Goal: Information Seeking & Learning: Learn about a topic

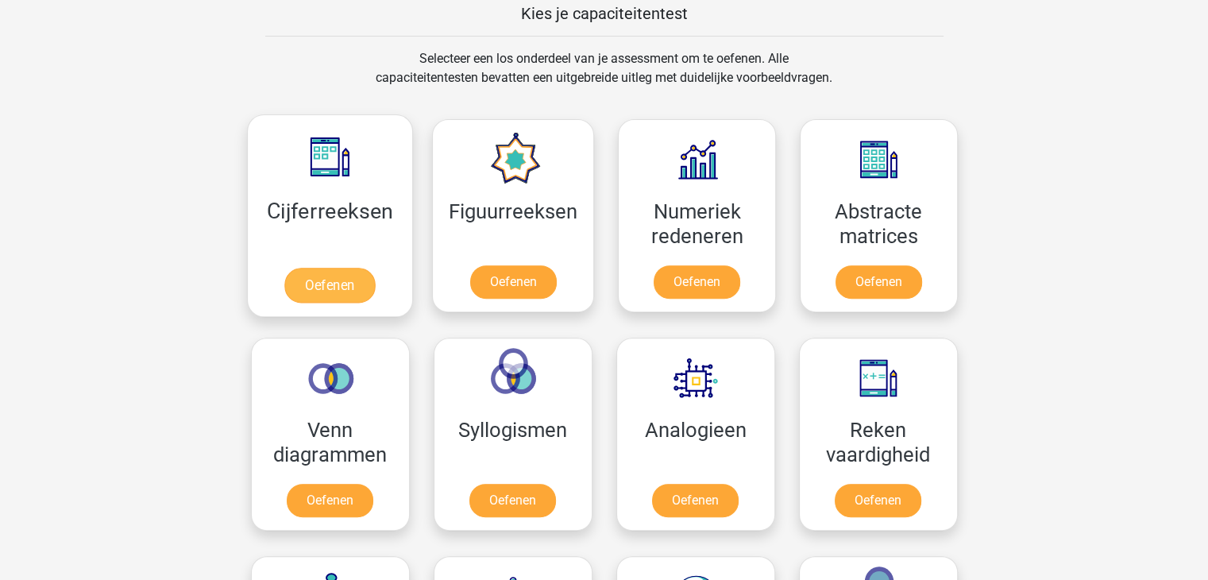
scroll to position [635, 0]
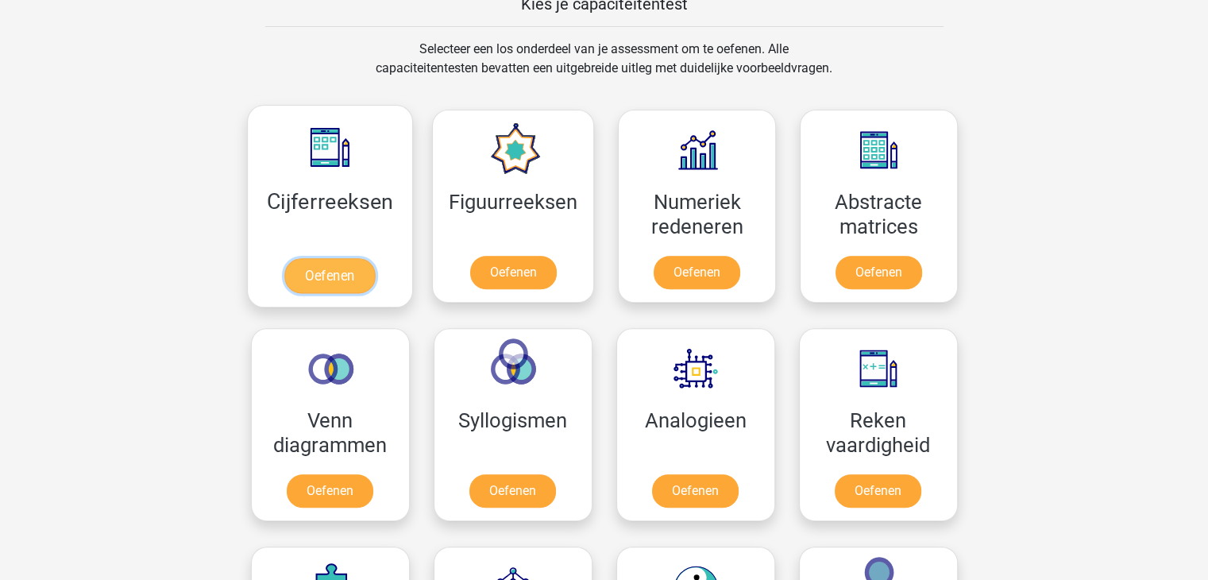
click at [298, 276] on link "Oefenen" at bounding box center [329, 275] width 91 height 35
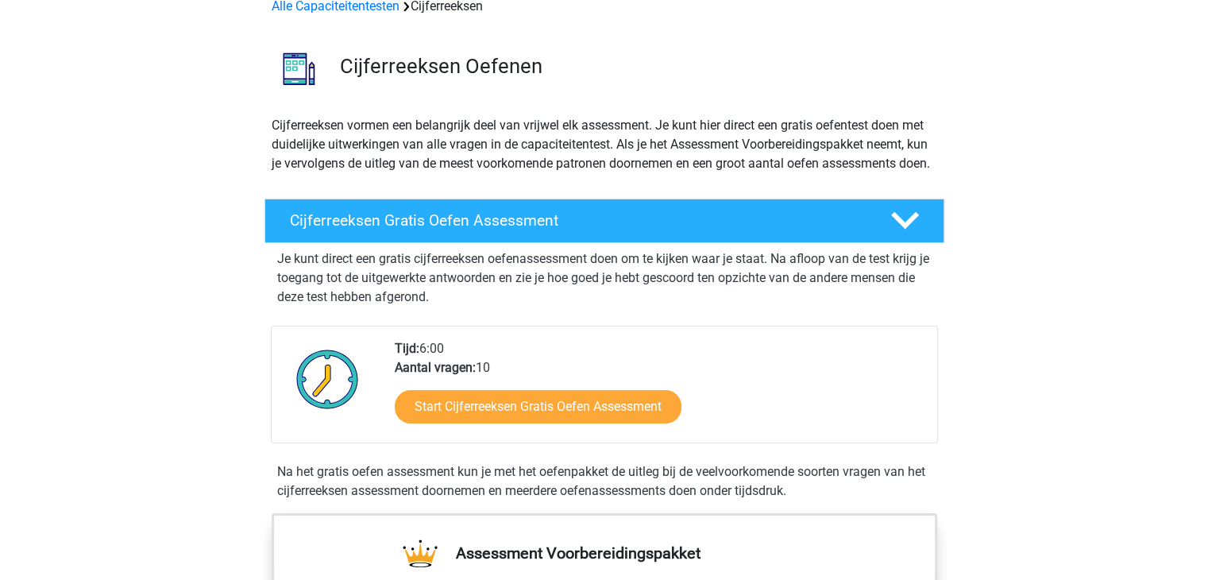
scroll to position [79, 0]
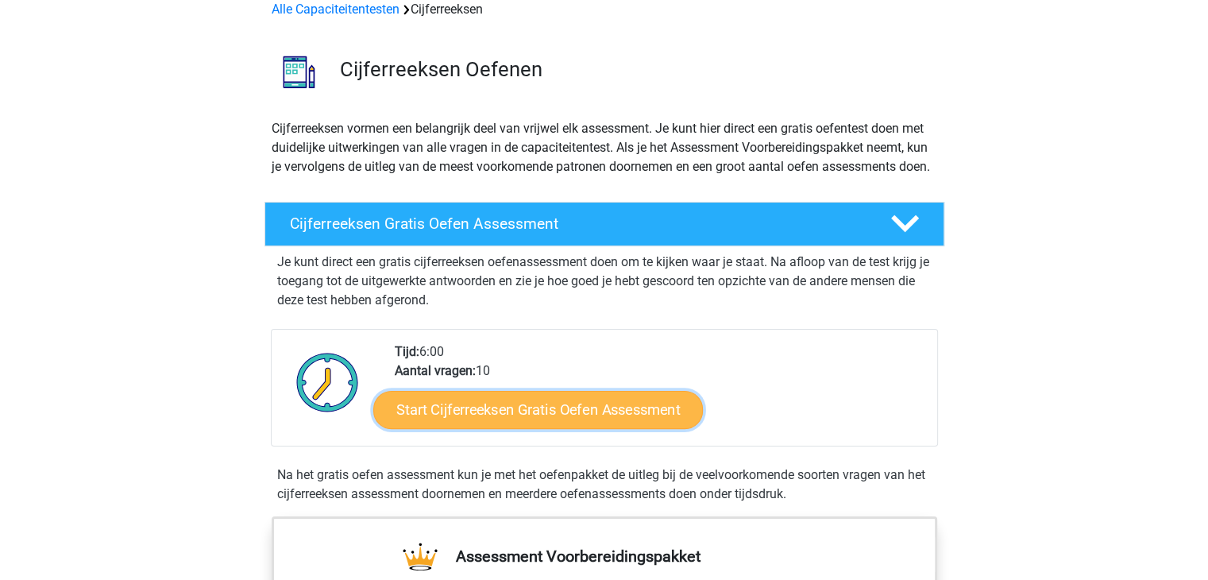
click at [545, 423] on link "Start Cijferreeksen Gratis Oefen Assessment" at bounding box center [538, 409] width 330 height 38
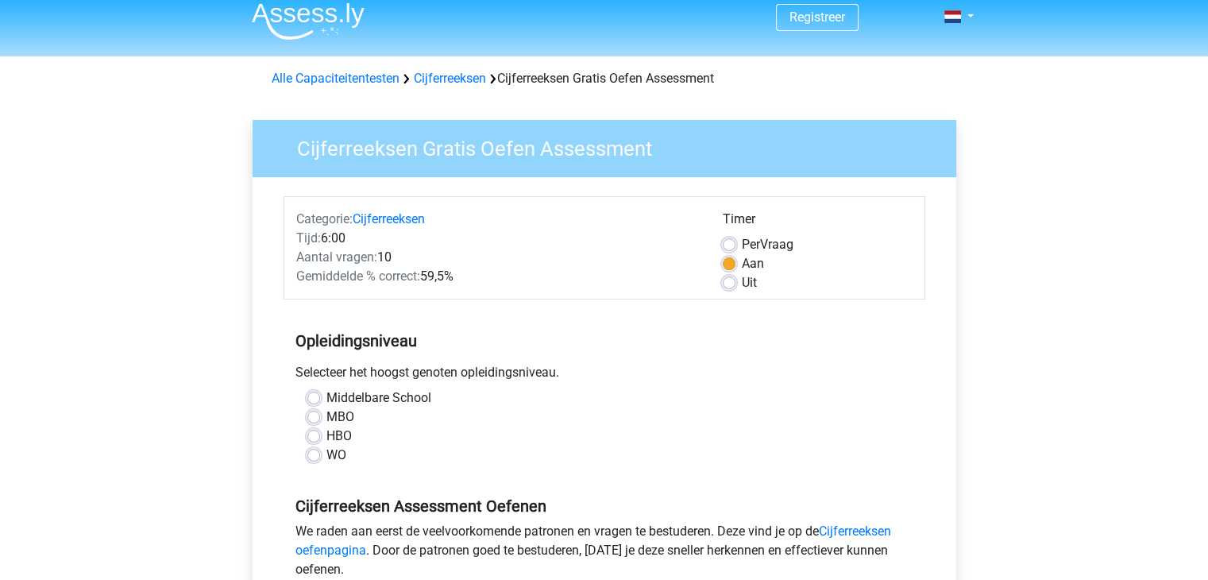
scroll to position [79, 0]
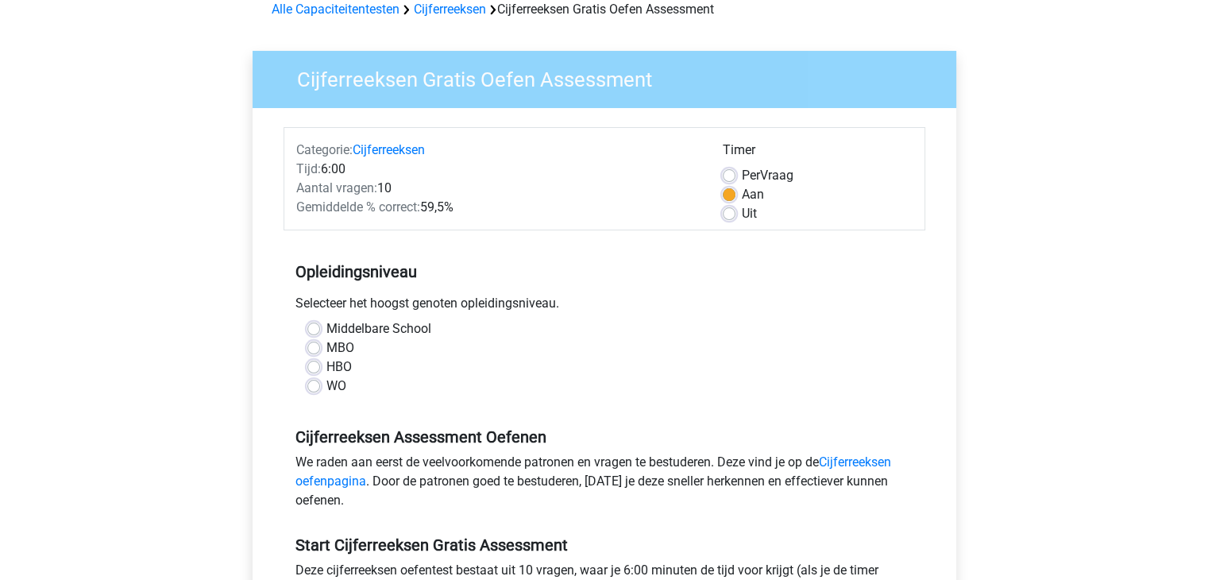
click at [326, 346] on label "MBO" at bounding box center [340, 347] width 28 height 19
click at [311, 346] on input "MBO" at bounding box center [313, 346] width 13 height 16
radio input "true"
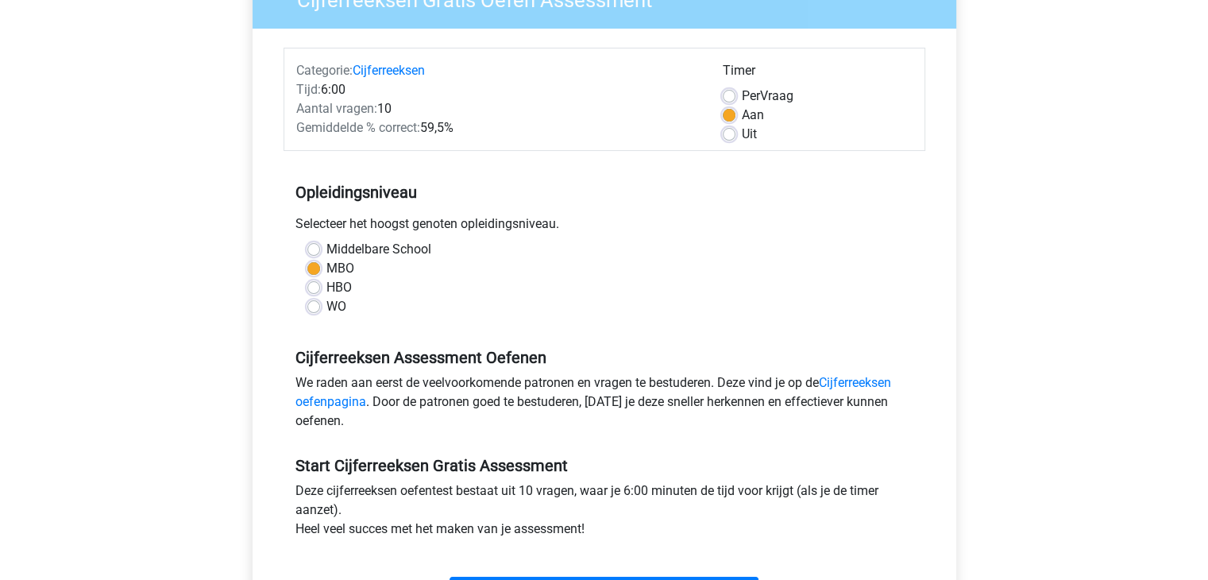
click at [326, 252] on label "Middelbare School" at bounding box center [378, 249] width 105 height 19
click at [307, 252] on input "Middelbare School" at bounding box center [313, 248] width 13 height 16
radio input "true"
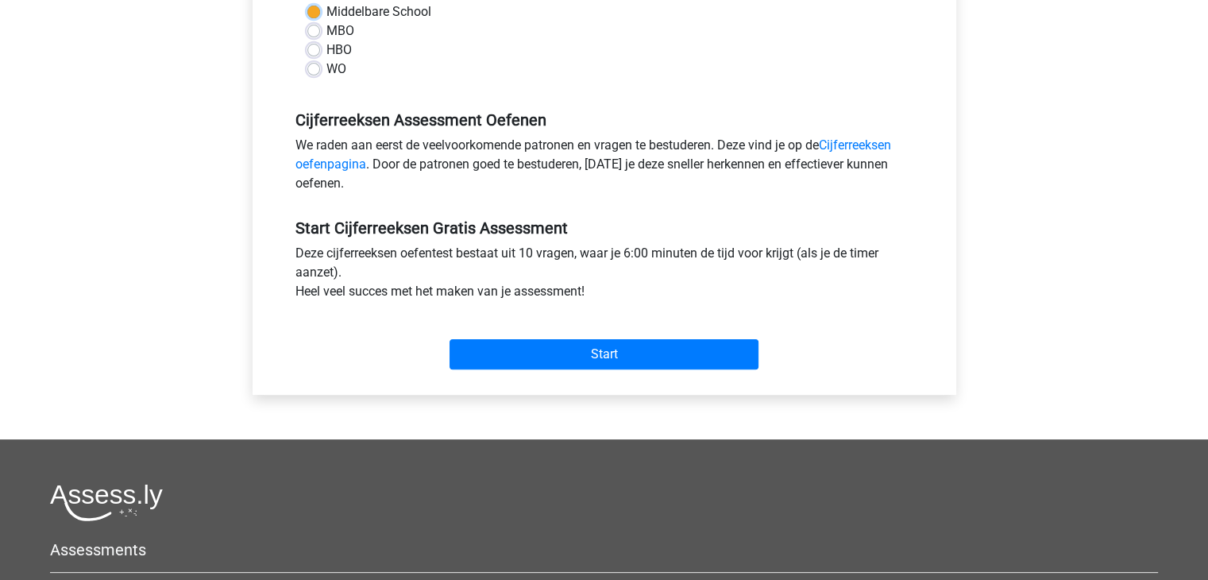
scroll to position [397, 0]
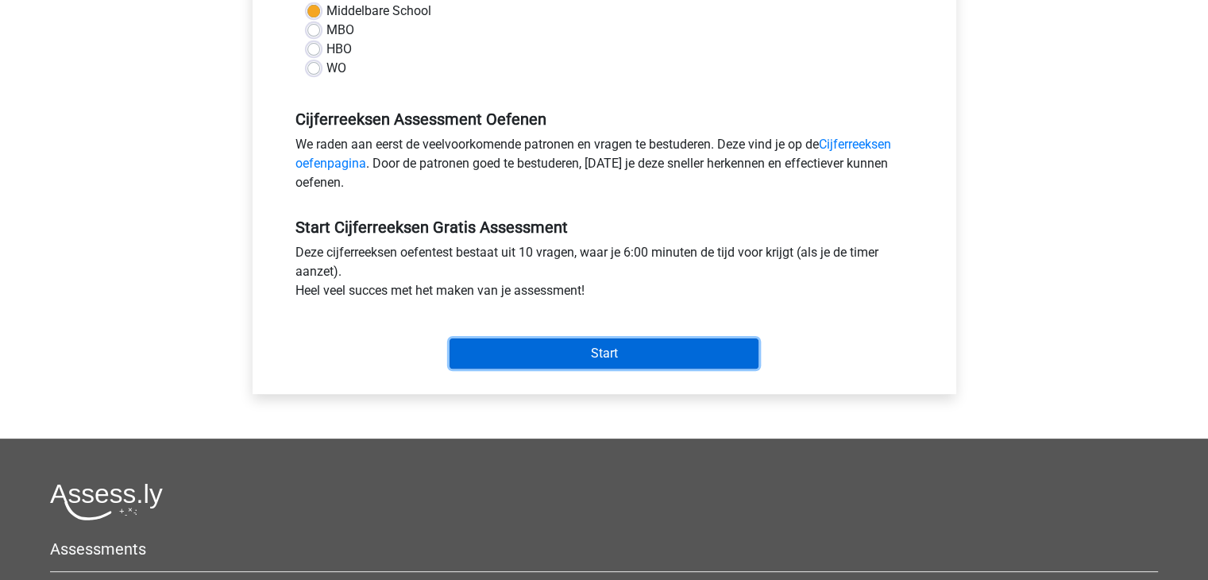
click at [613, 356] on input "Start" at bounding box center [603, 353] width 309 height 30
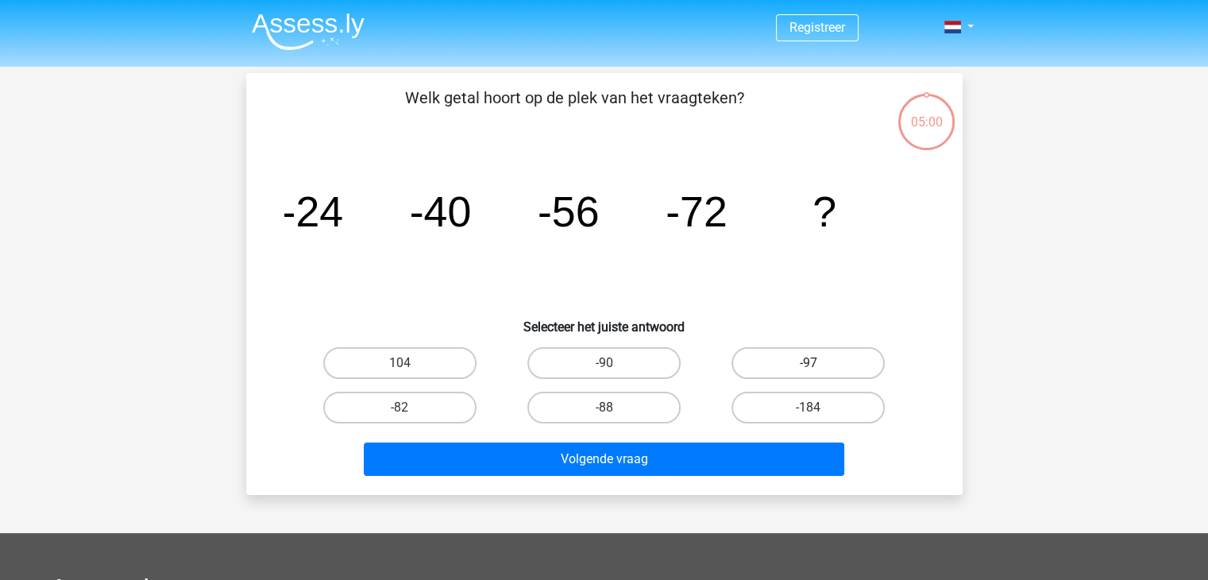
drag, startPoint x: 800, startPoint y: 361, endPoint x: 796, endPoint y: 369, distance: 9.3
click at [798, 366] on label "-97" at bounding box center [807, 363] width 153 height 32
click at [808, 366] on input "-97" at bounding box center [813, 368] width 10 height 10
radio input "true"
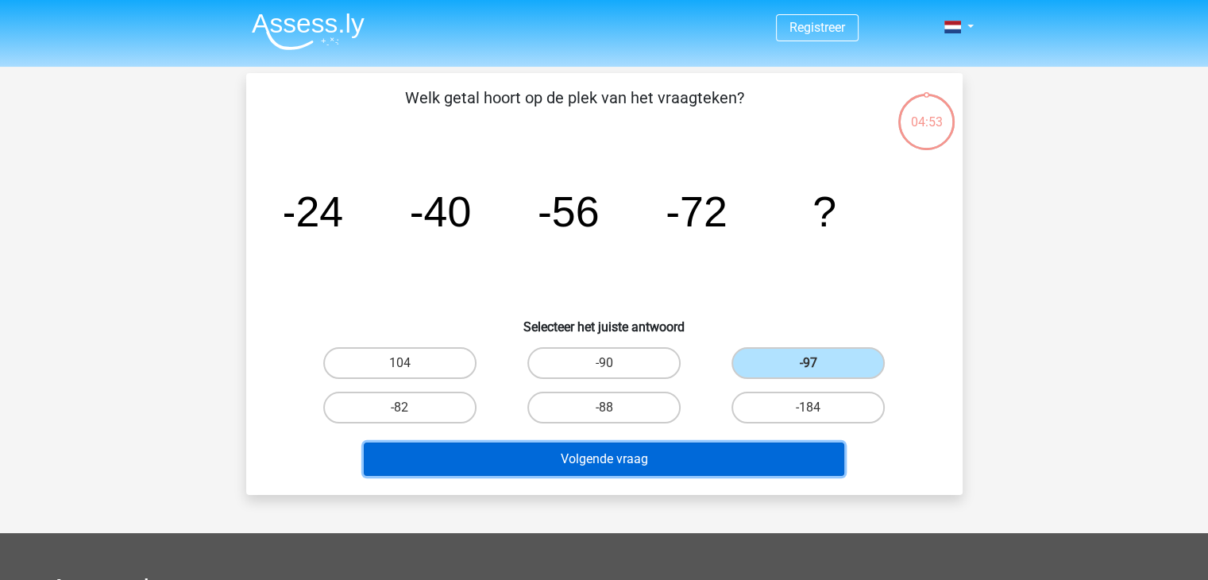
click at [716, 461] on button "Volgende vraag" at bounding box center [604, 458] width 480 height 33
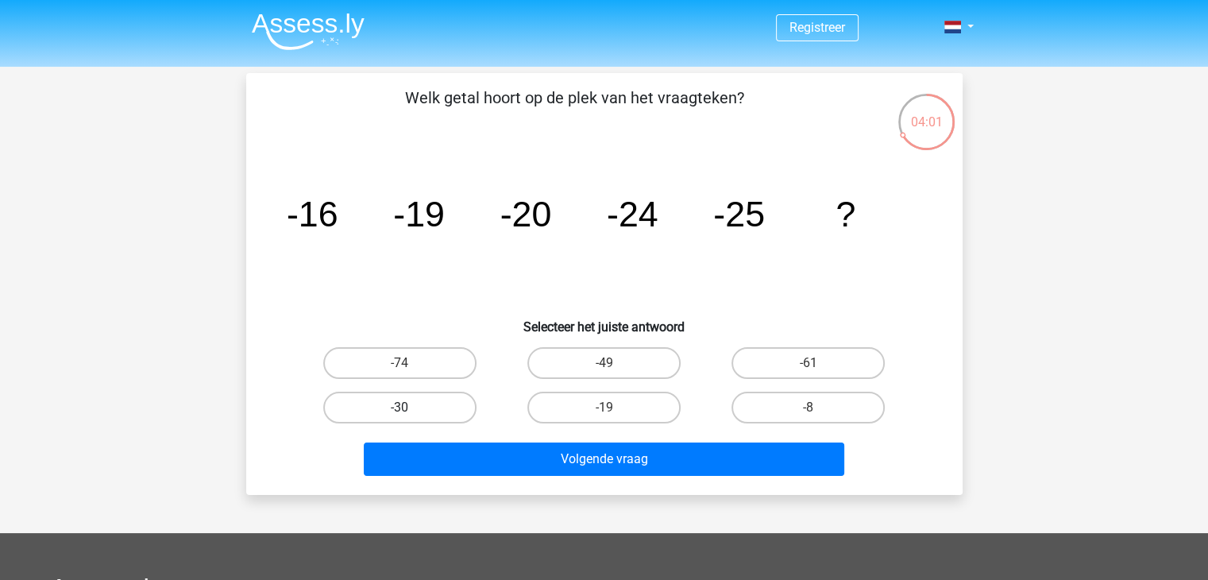
click at [457, 407] on label "-30" at bounding box center [399, 407] width 153 height 32
click at [410, 407] on input "-30" at bounding box center [404, 412] width 10 height 10
radio input "true"
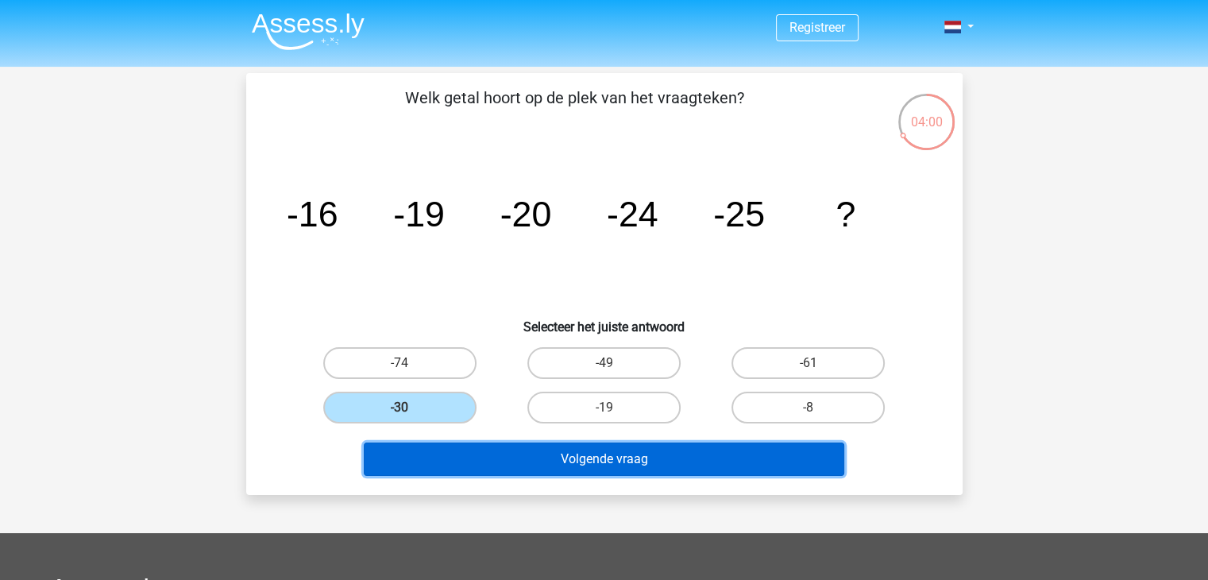
click at [552, 453] on button "Volgende vraag" at bounding box center [604, 458] width 480 height 33
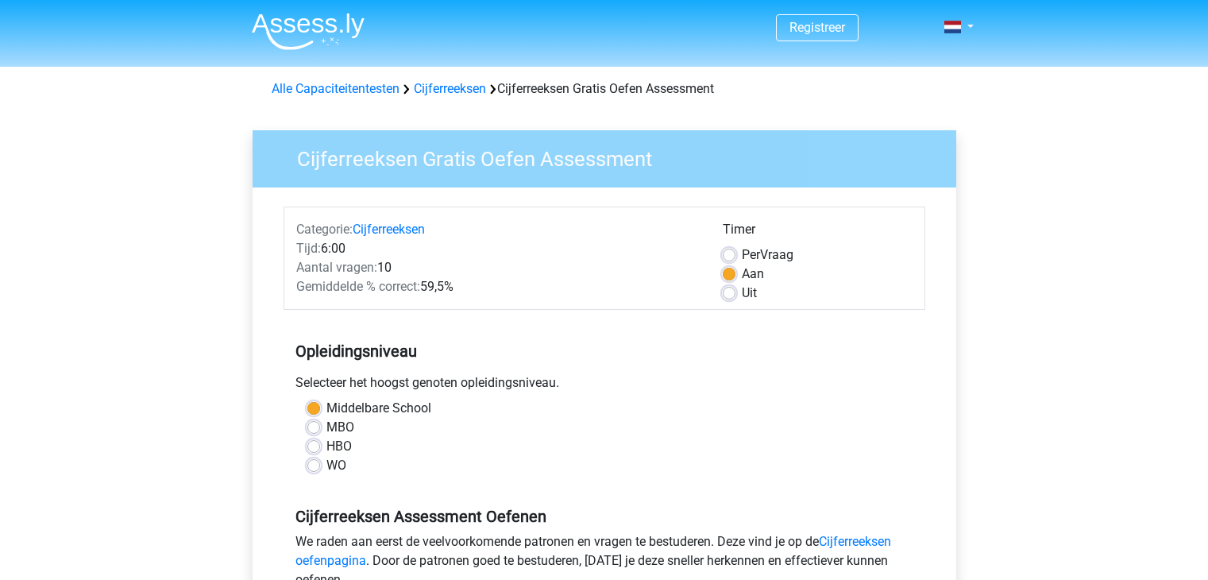
scroll to position [397, 0]
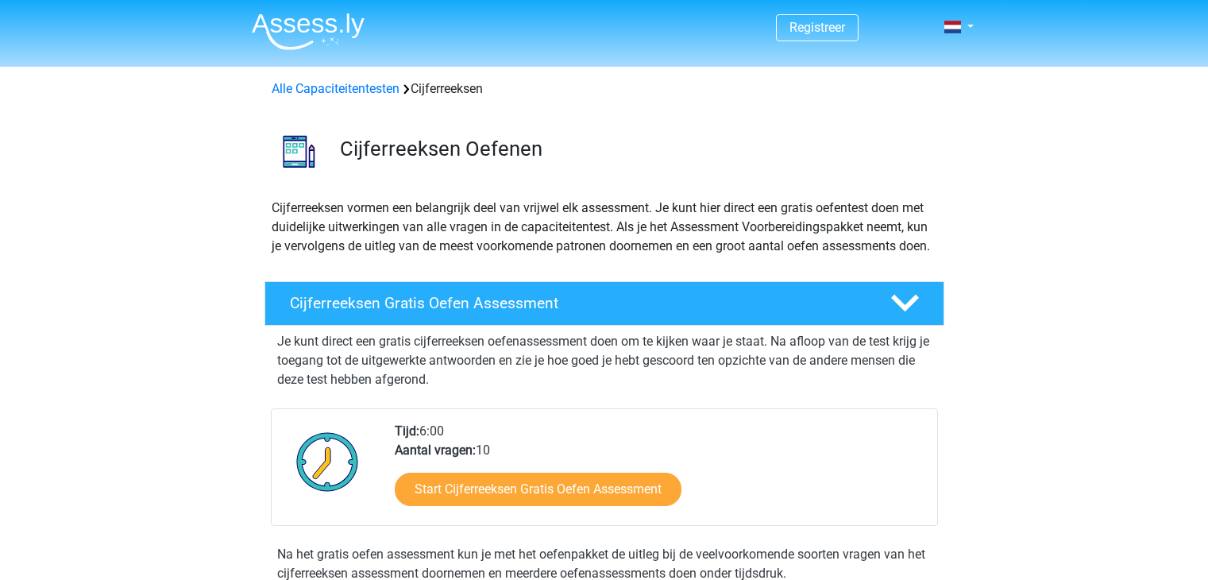
scroll to position [79, 0]
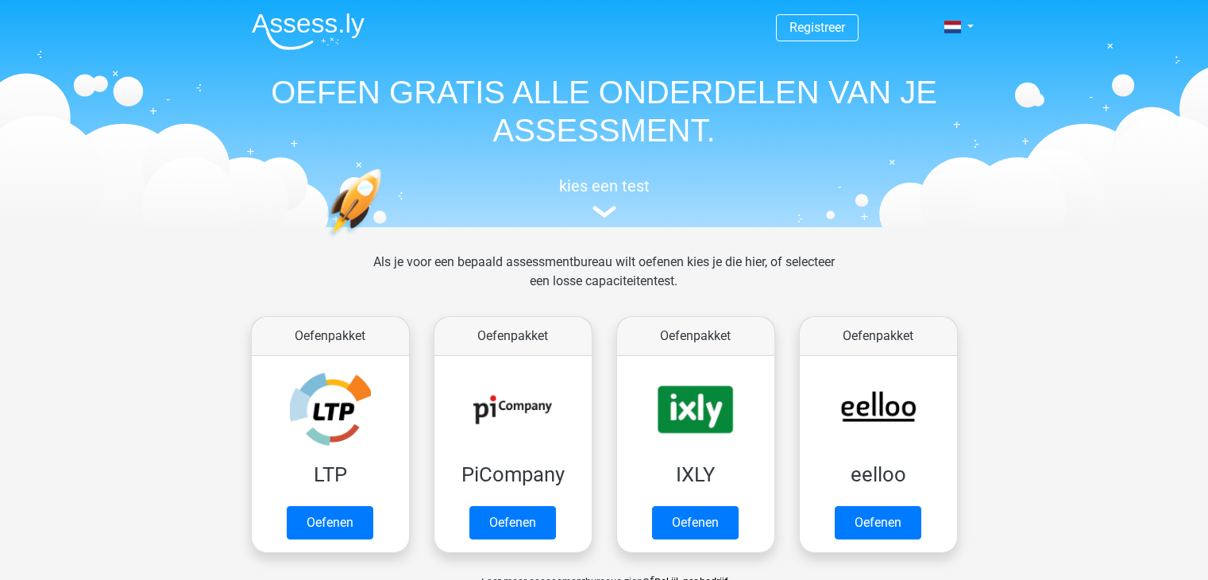
scroll to position [635, 0]
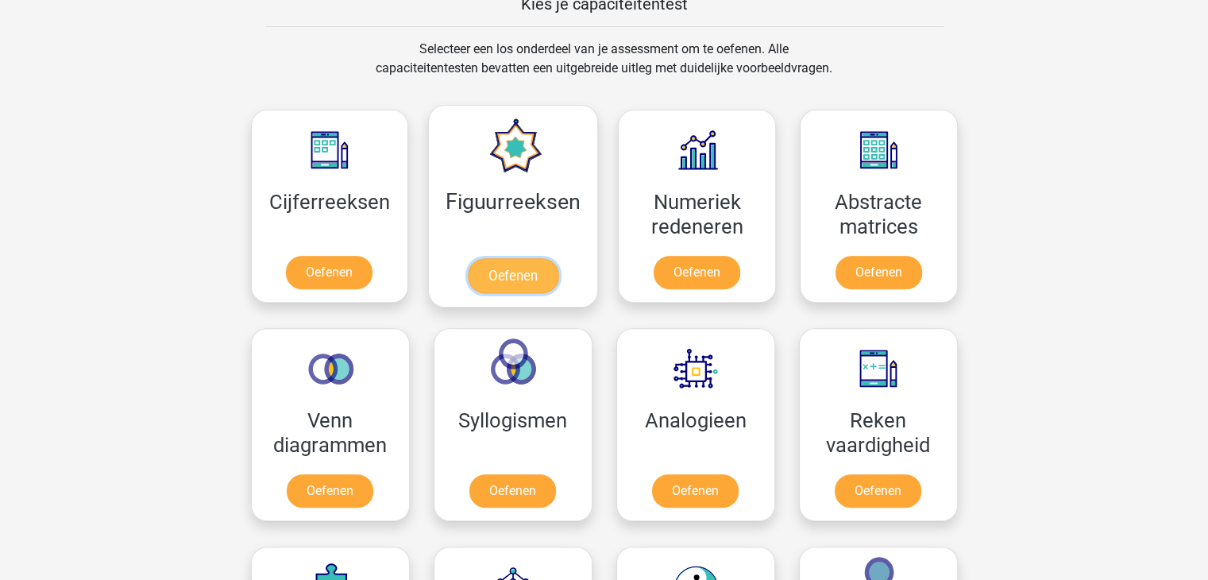
click at [530, 270] on link "Oefenen" at bounding box center [513, 275] width 91 height 35
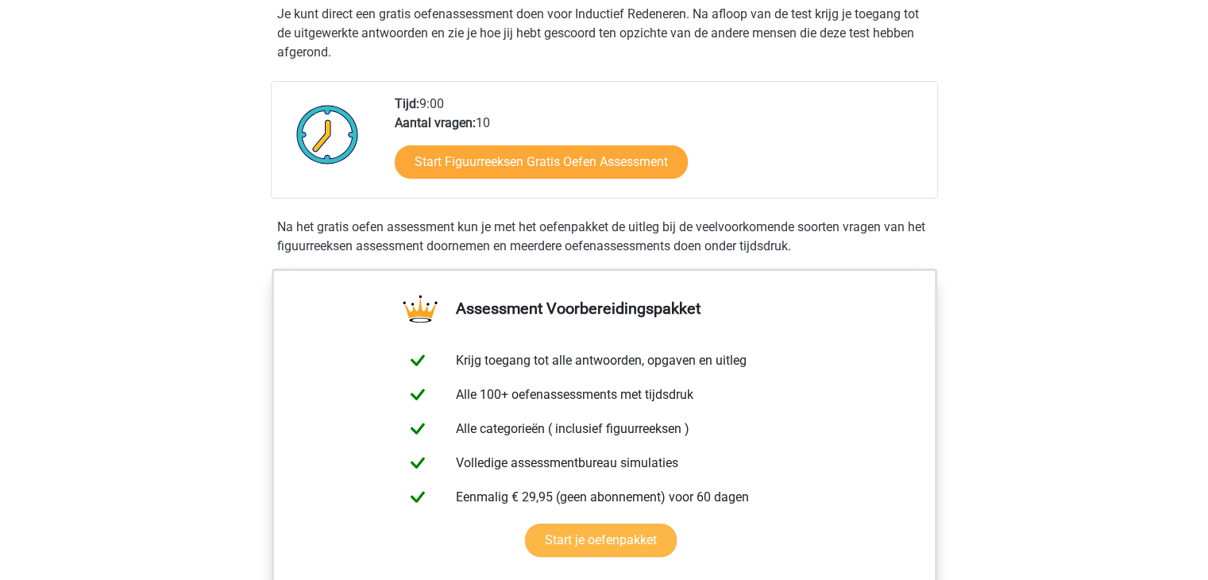
scroll to position [318, 0]
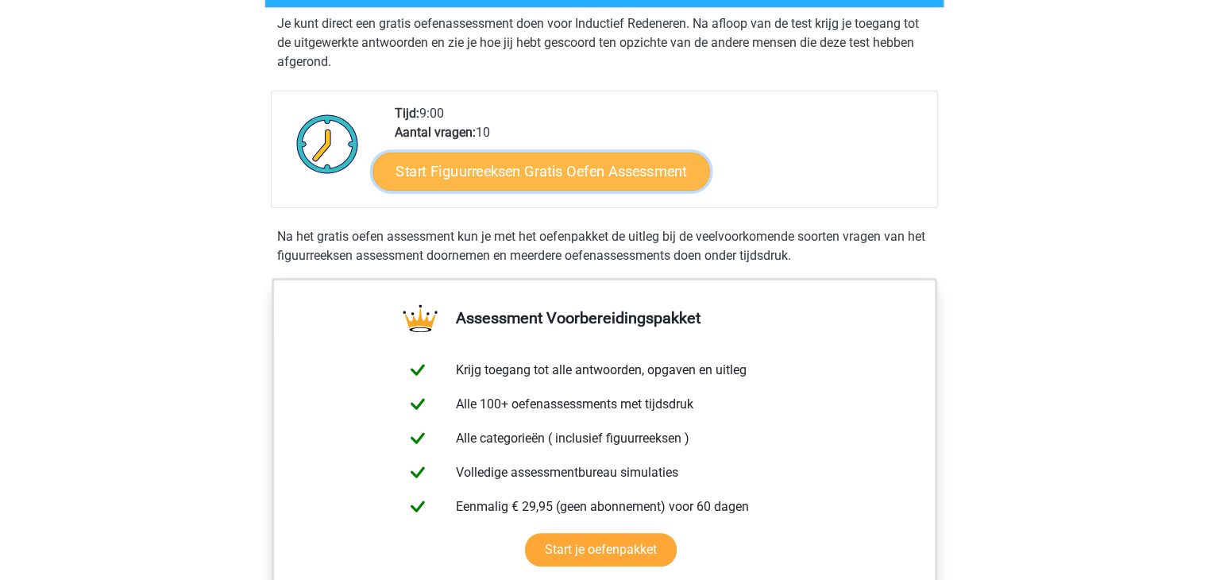
click at [481, 166] on link "Start Figuurreeksen Gratis Oefen Assessment" at bounding box center [540, 171] width 337 height 38
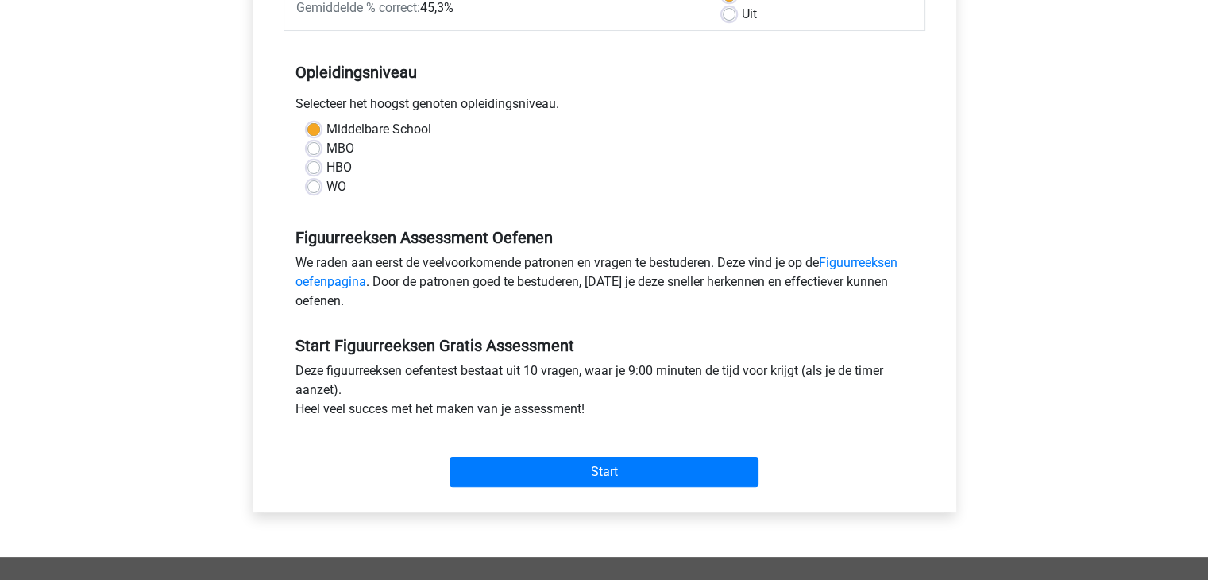
scroll to position [318, 0]
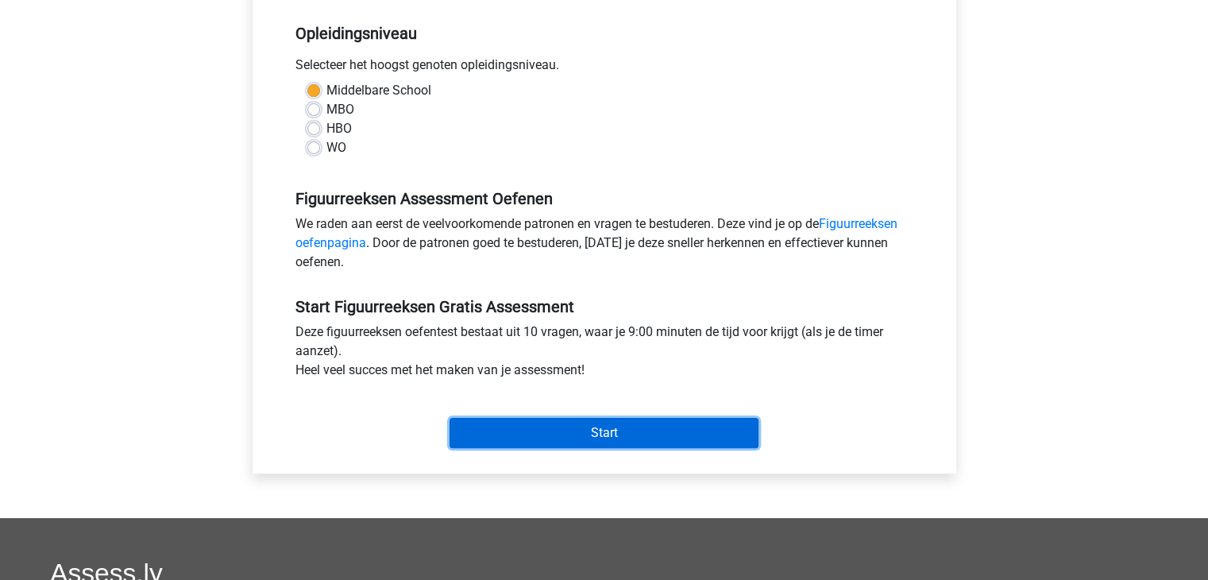
drag, startPoint x: 580, startPoint y: 432, endPoint x: 555, endPoint y: 431, distance: 25.4
click at [580, 431] on input "Start" at bounding box center [603, 433] width 309 height 30
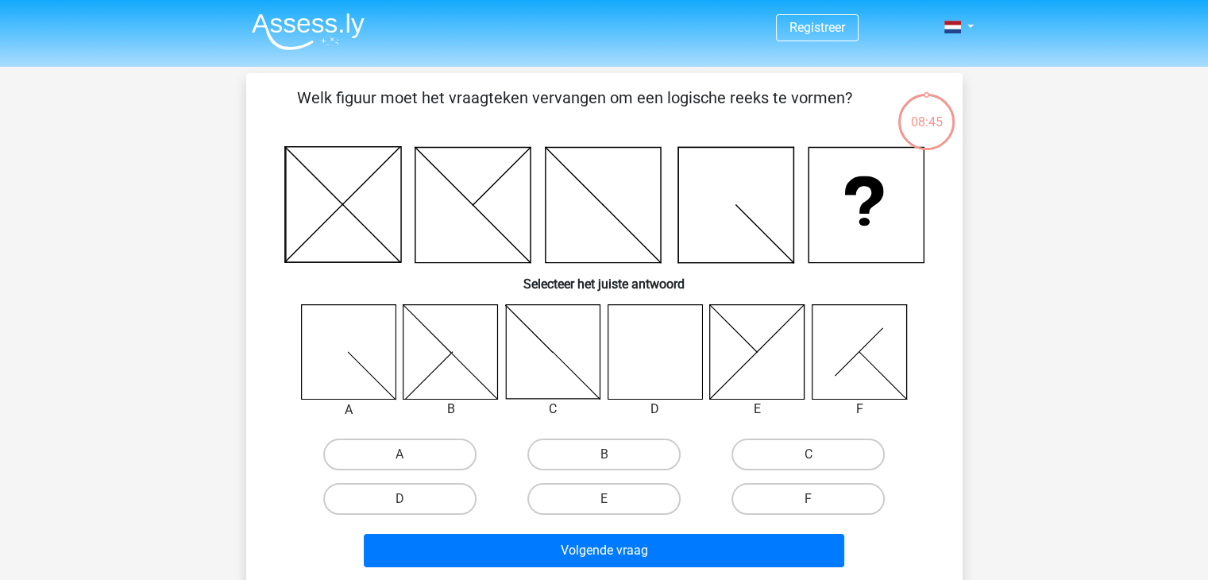
click at [670, 350] on icon at bounding box center [654, 351] width 94 height 94
click at [426, 499] on label "D" at bounding box center [399, 499] width 153 height 32
click at [410, 499] on input "D" at bounding box center [404, 504] width 10 height 10
radio input "true"
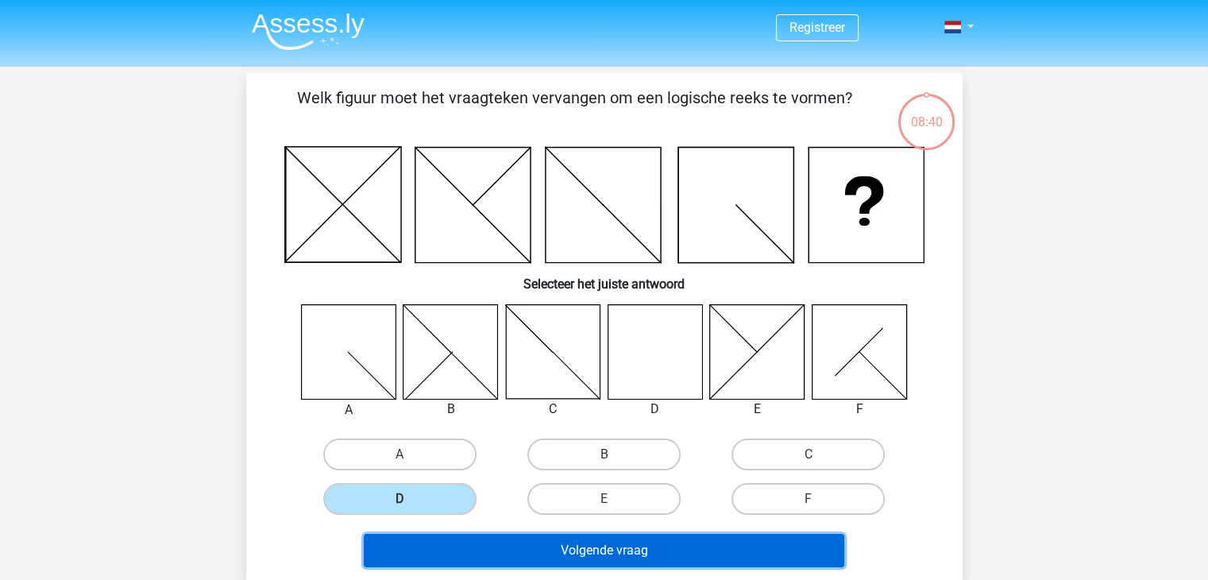
click at [464, 549] on button "Volgende vraag" at bounding box center [604, 550] width 480 height 33
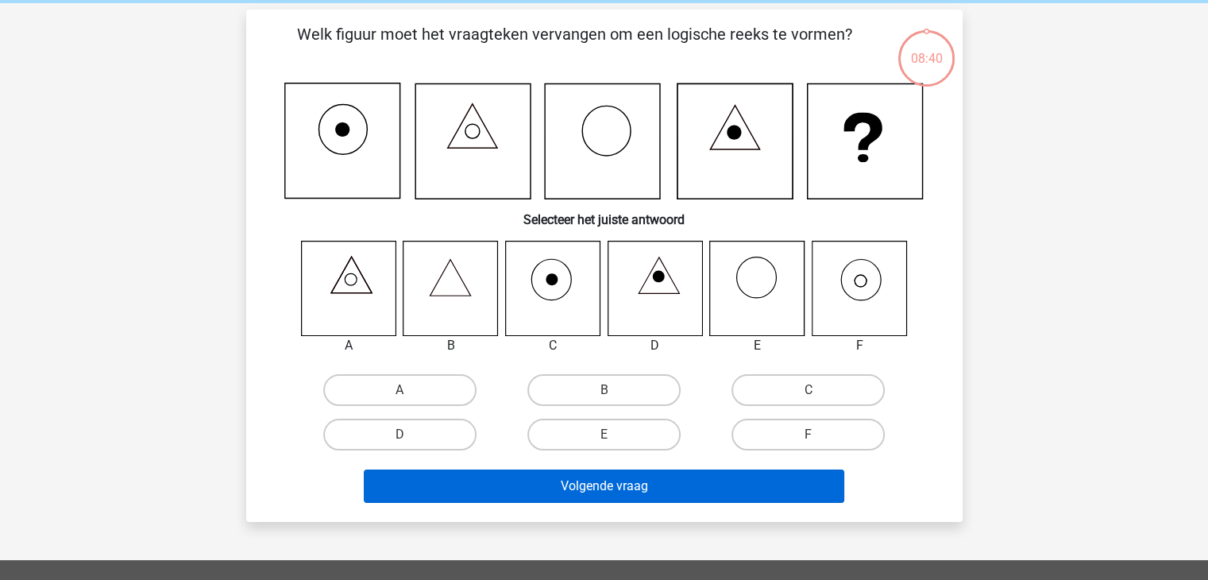
scroll to position [73, 0]
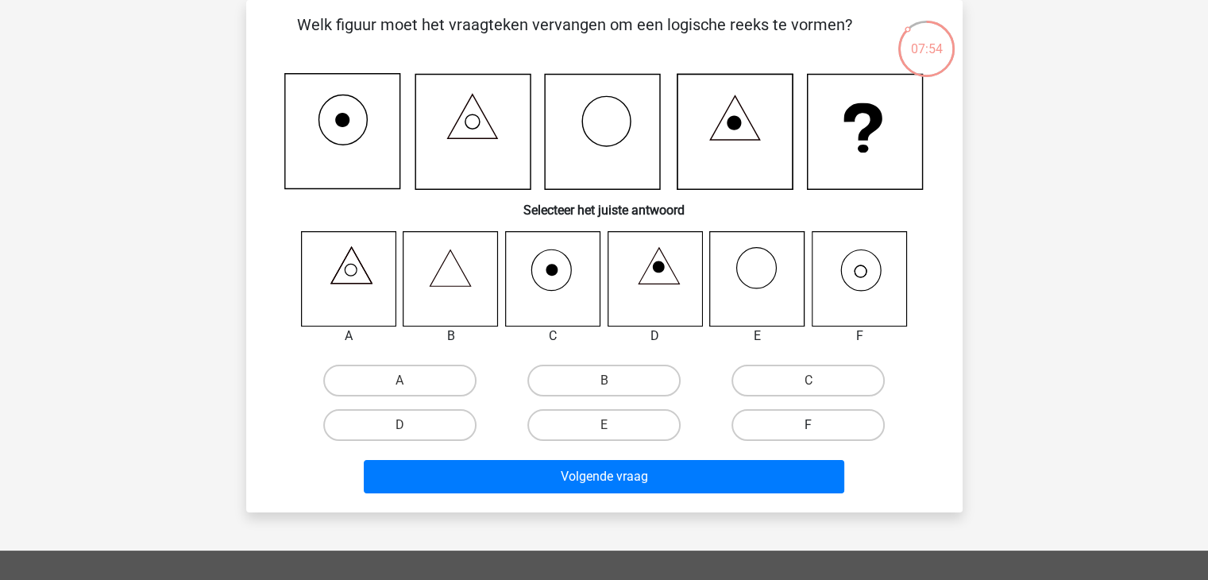
drag, startPoint x: 767, startPoint y: 418, endPoint x: 776, endPoint y: 468, distance: 50.0
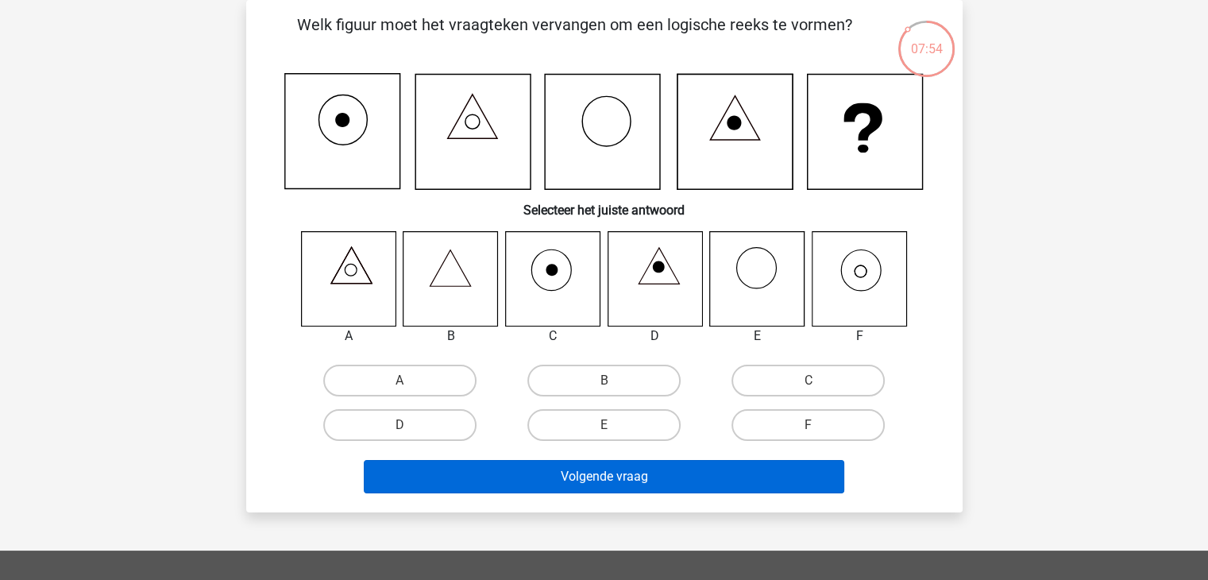
click at [769, 420] on label "F" at bounding box center [807, 425] width 153 height 32
click at [808, 425] on input "F" at bounding box center [813, 430] width 10 height 10
radio input "true"
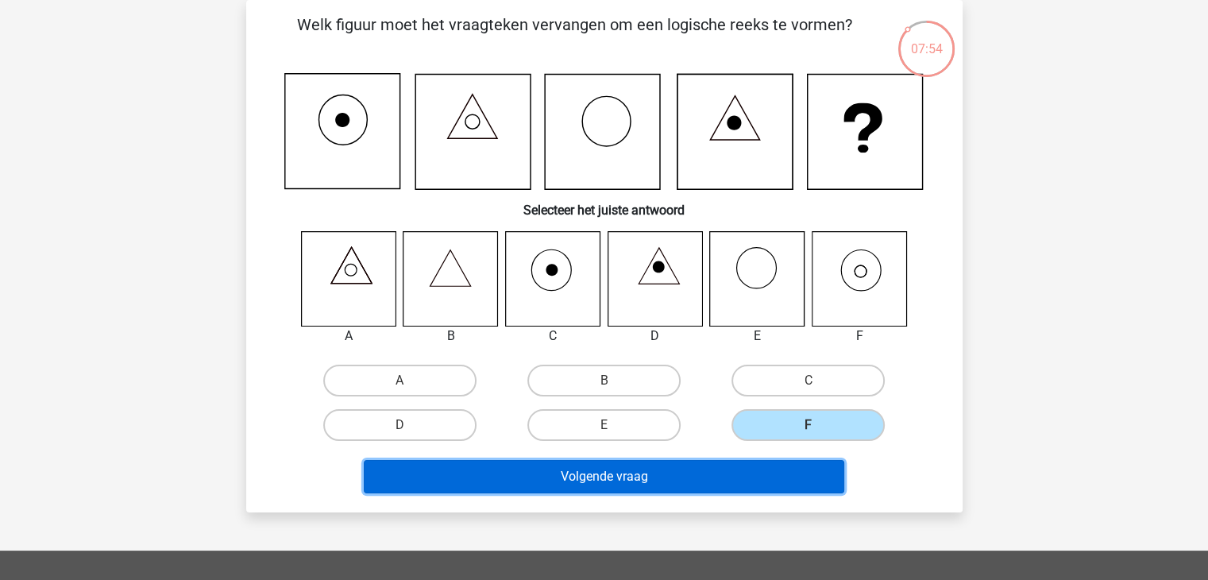
click at [777, 472] on button "Volgende vraag" at bounding box center [604, 476] width 480 height 33
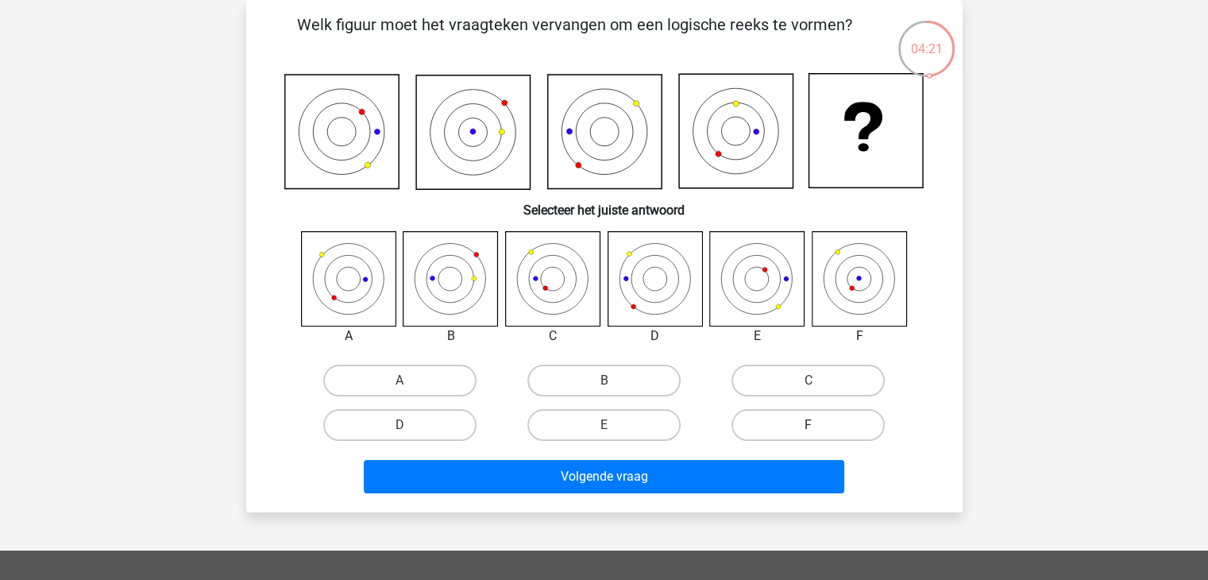
click at [752, 422] on label "F" at bounding box center [807, 425] width 153 height 32
click at [808, 425] on input "F" at bounding box center [813, 430] width 10 height 10
radio input "true"
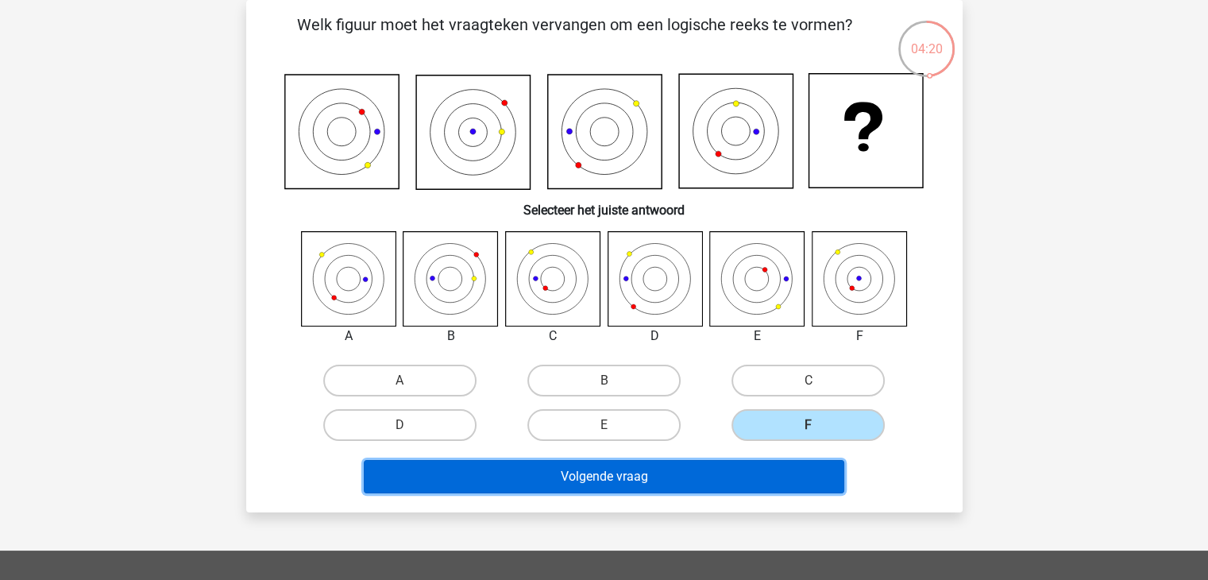
click at [757, 480] on button "Volgende vraag" at bounding box center [604, 476] width 480 height 33
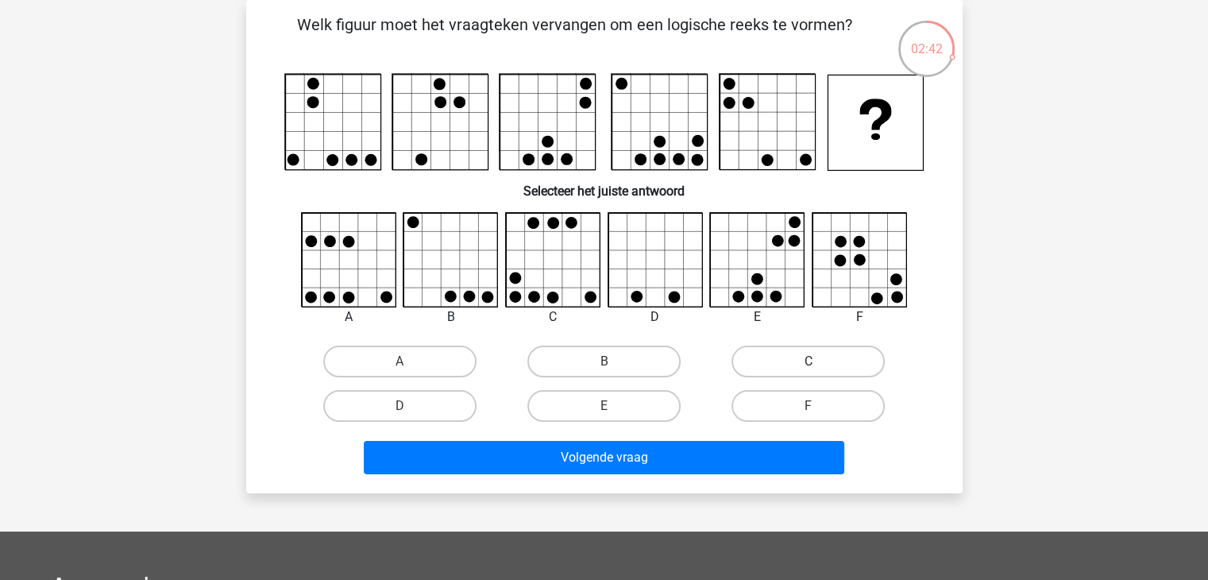
click at [789, 360] on label "C" at bounding box center [807, 361] width 153 height 32
click at [808, 361] on input "C" at bounding box center [813, 366] width 10 height 10
radio input "true"
click at [545, 413] on label "E" at bounding box center [603, 406] width 153 height 32
click at [603, 413] on input "E" at bounding box center [608, 411] width 10 height 10
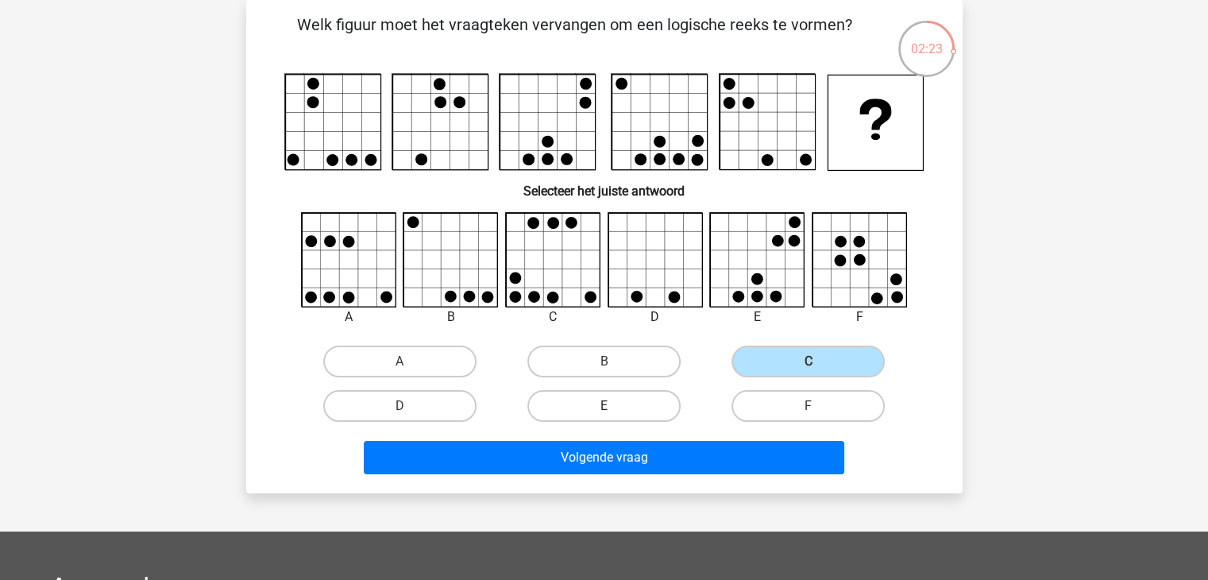
radio input "true"
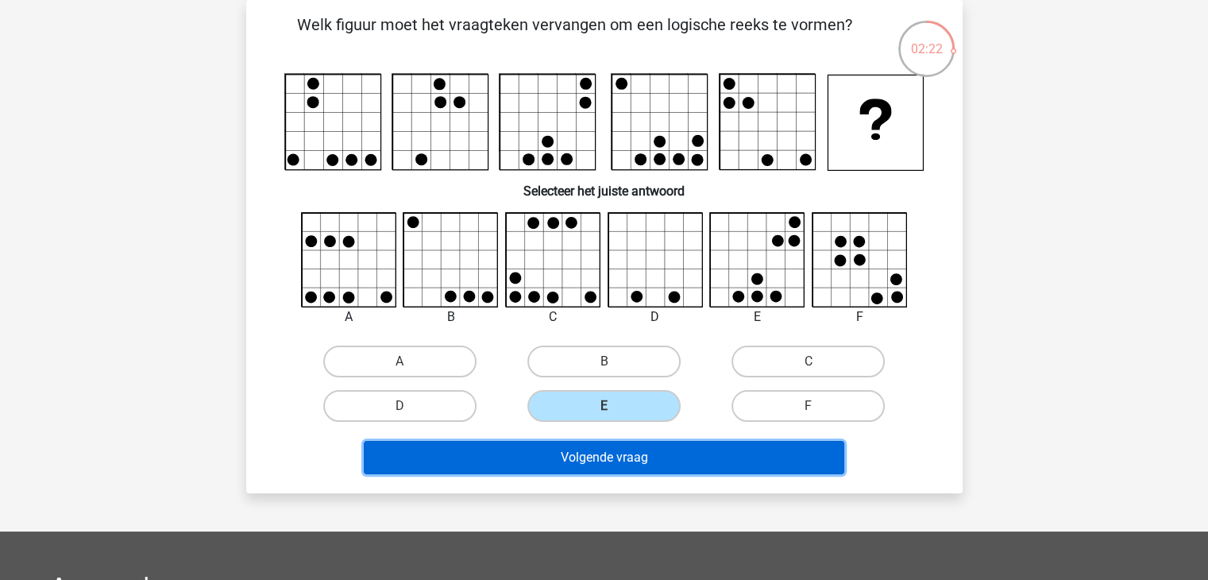
click at [559, 449] on button "Volgende vraag" at bounding box center [604, 457] width 480 height 33
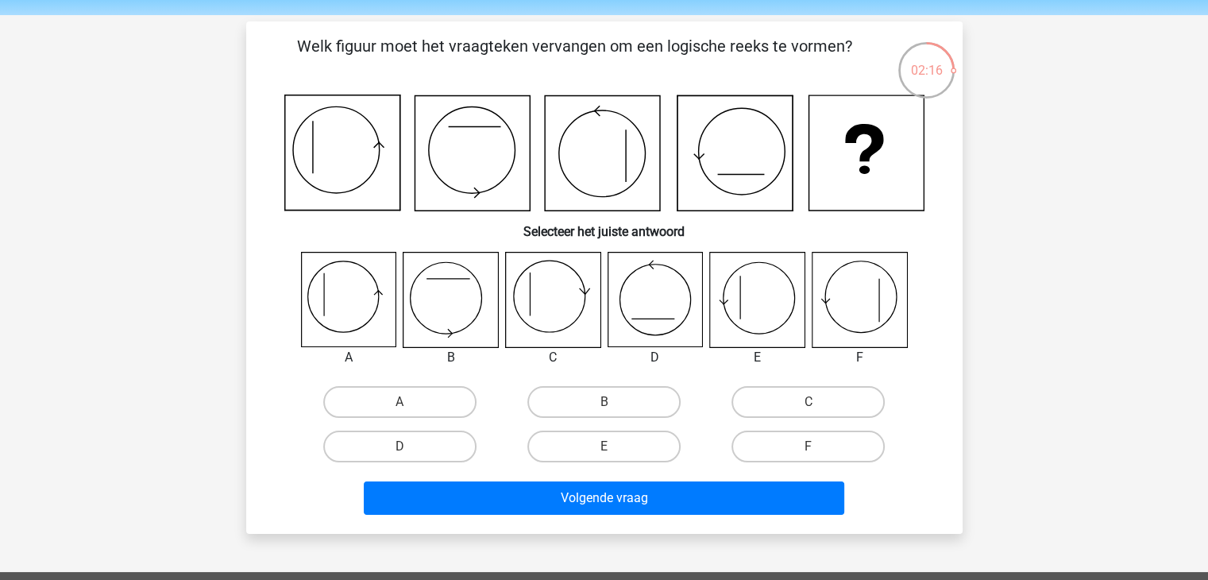
scroll to position [79, 0]
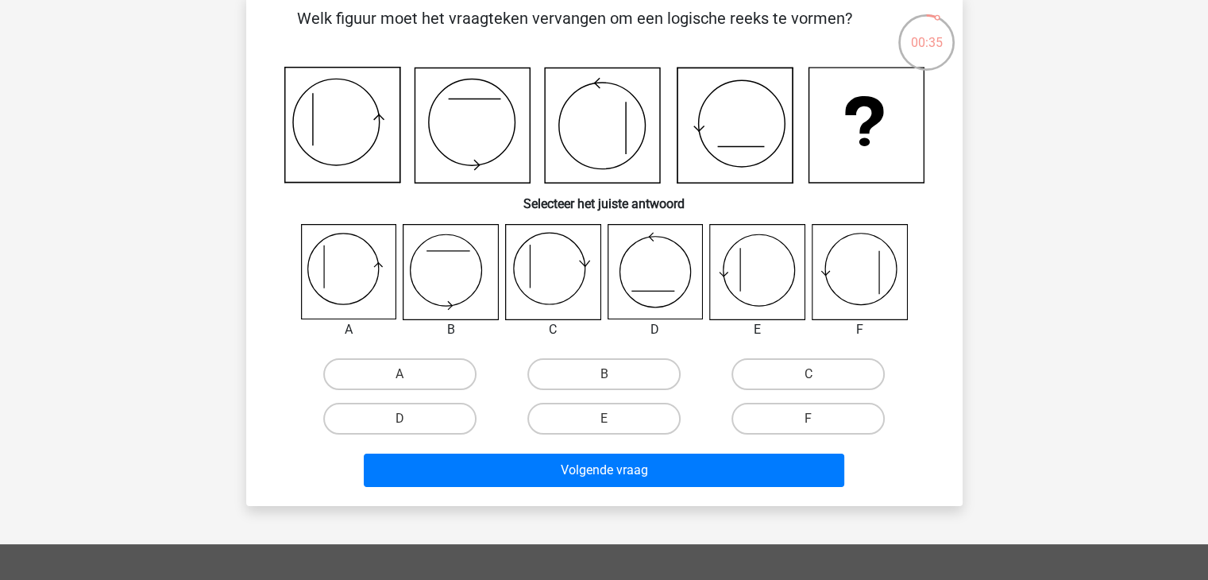
click at [612, 418] on input "E" at bounding box center [608, 423] width 10 height 10
radio input "true"
click at [426, 372] on label "A" at bounding box center [399, 374] width 153 height 32
click at [410, 374] on input "A" at bounding box center [404, 379] width 10 height 10
radio input "true"
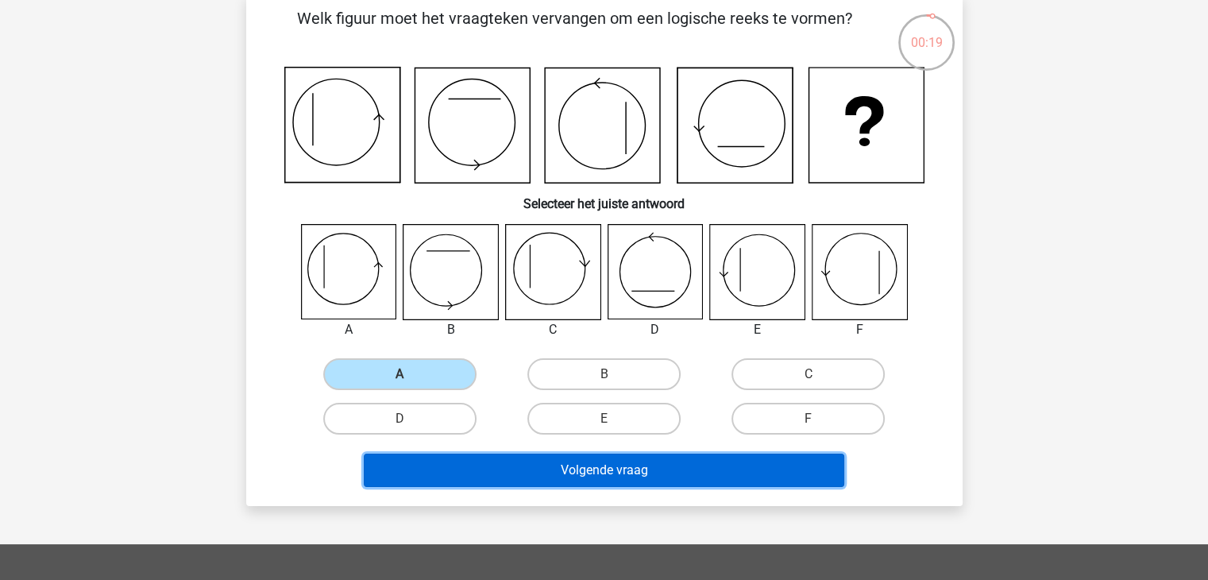
click at [552, 477] on button "Volgende vraag" at bounding box center [604, 469] width 480 height 33
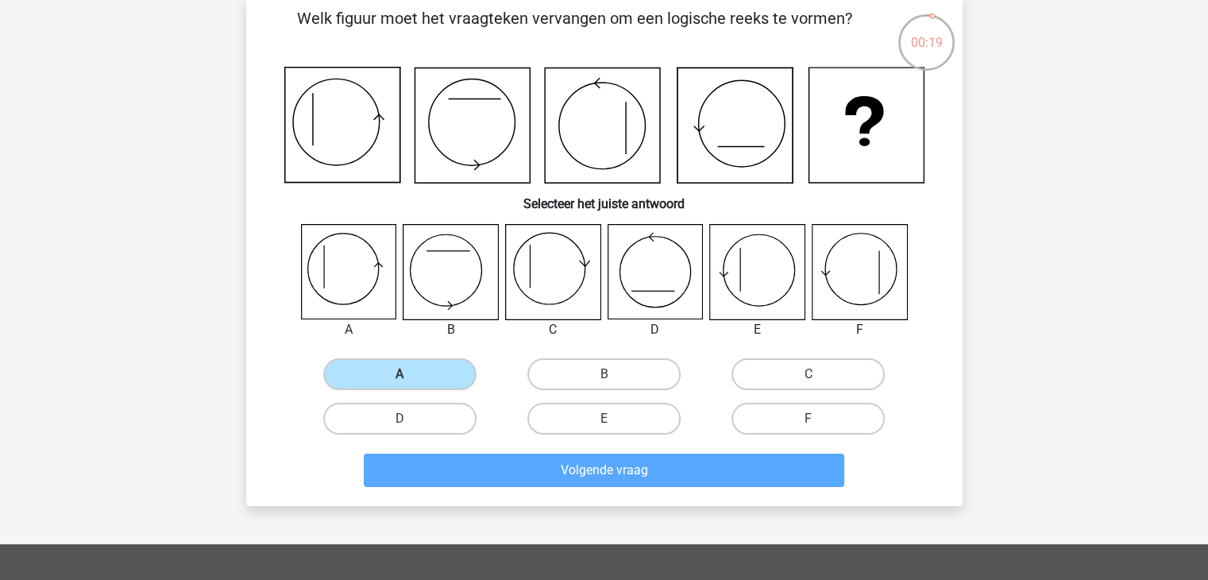
scroll to position [73, 0]
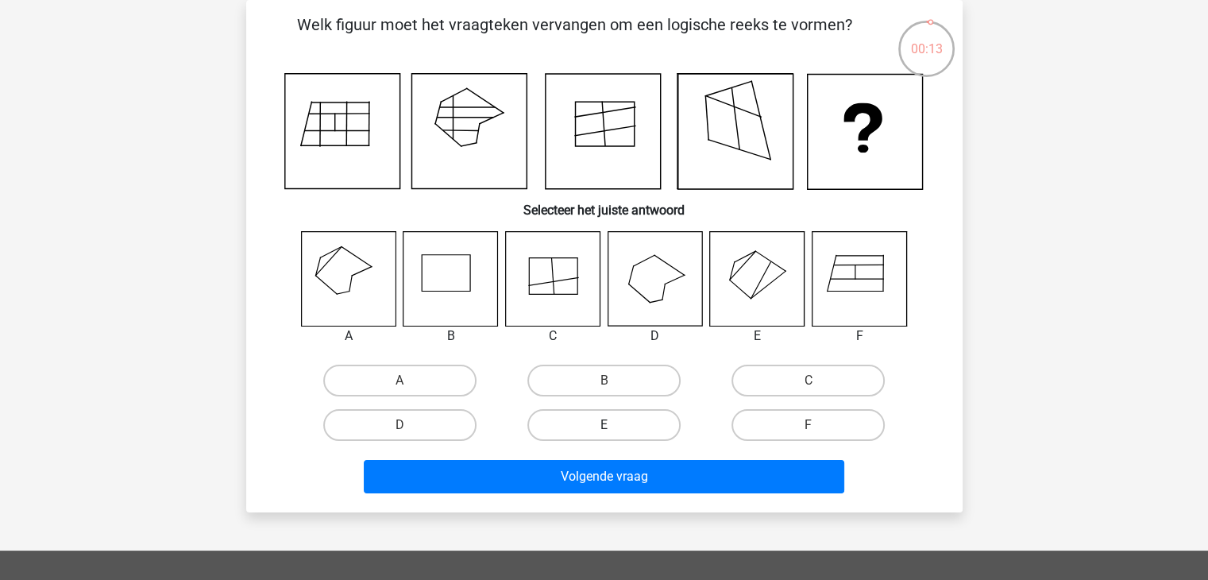
click at [578, 425] on label "E" at bounding box center [603, 425] width 153 height 32
click at [603, 425] on input "E" at bounding box center [608, 430] width 10 height 10
radio input "true"
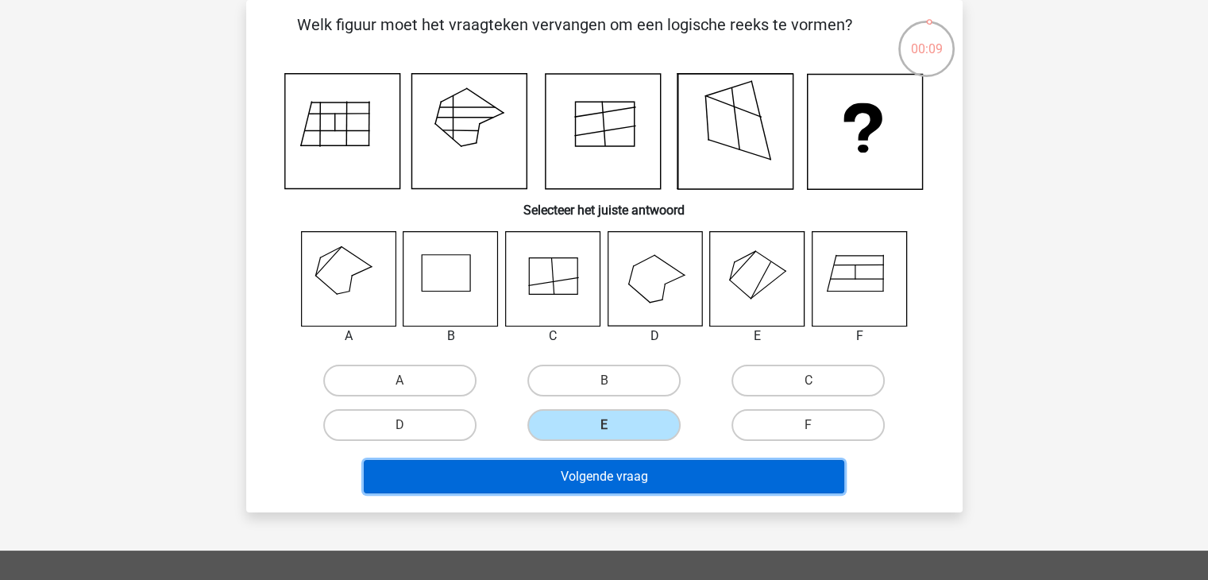
click at [588, 484] on button "Volgende vraag" at bounding box center [604, 476] width 480 height 33
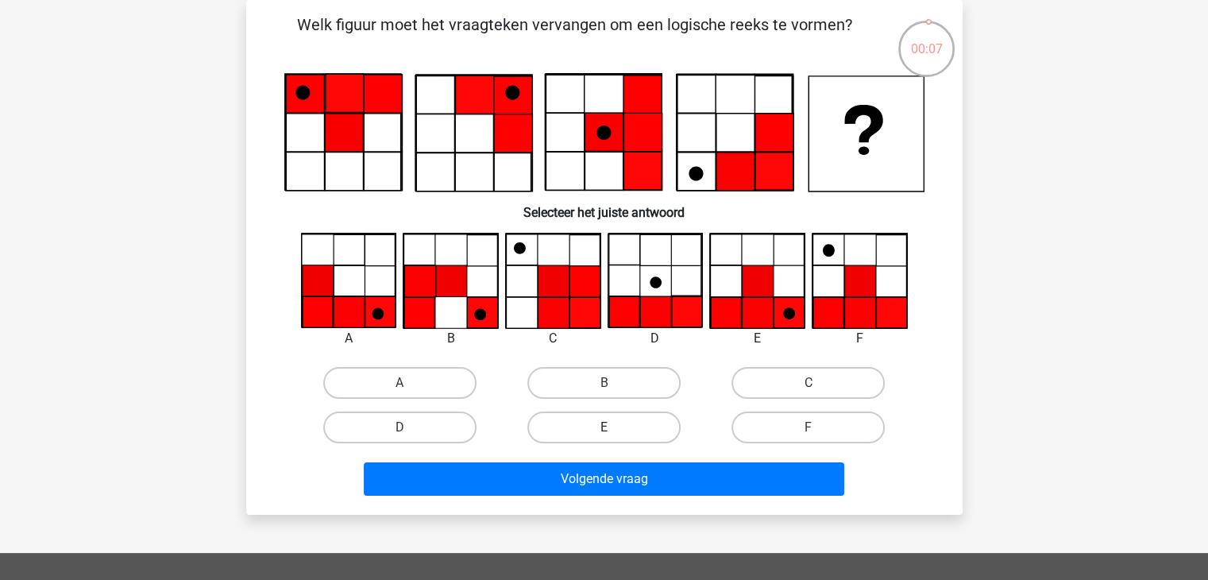
drag, startPoint x: 587, startPoint y: 426, endPoint x: 581, endPoint y: 434, distance: 9.1
click at [585, 426] on label "E" at bounding box center [603, 427] width 153 height 32
click at [603, 427] on input "E" at bounding box center [608, 432] width 10 height 10
radio input "true"
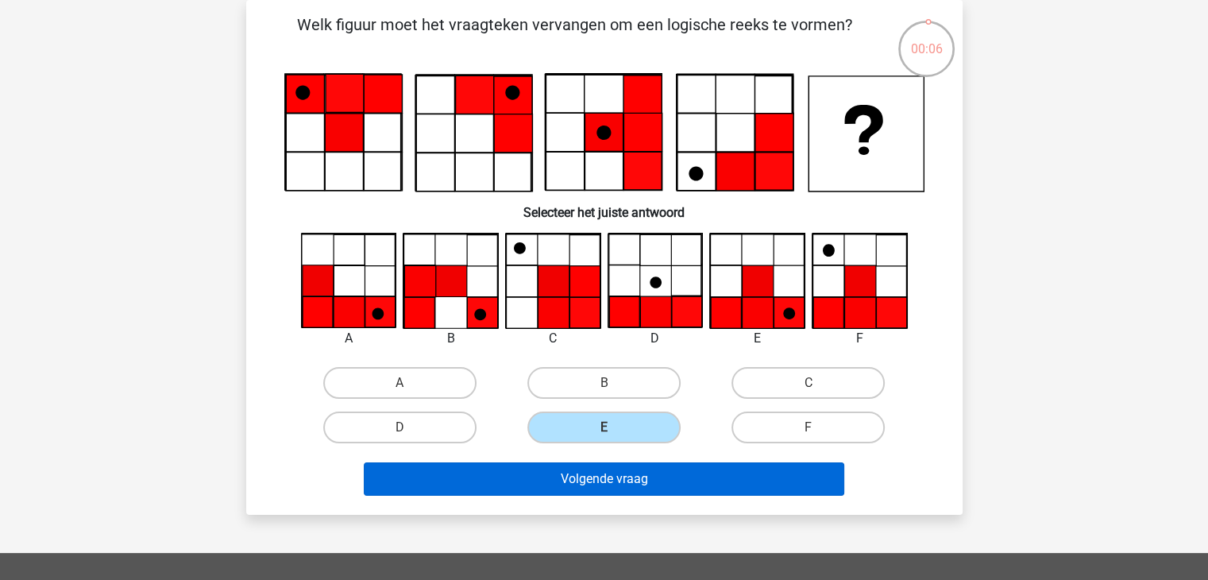
click at [594, 493] on div "Volgende vraag" at bounding box center [604, 482] width 613 height 40
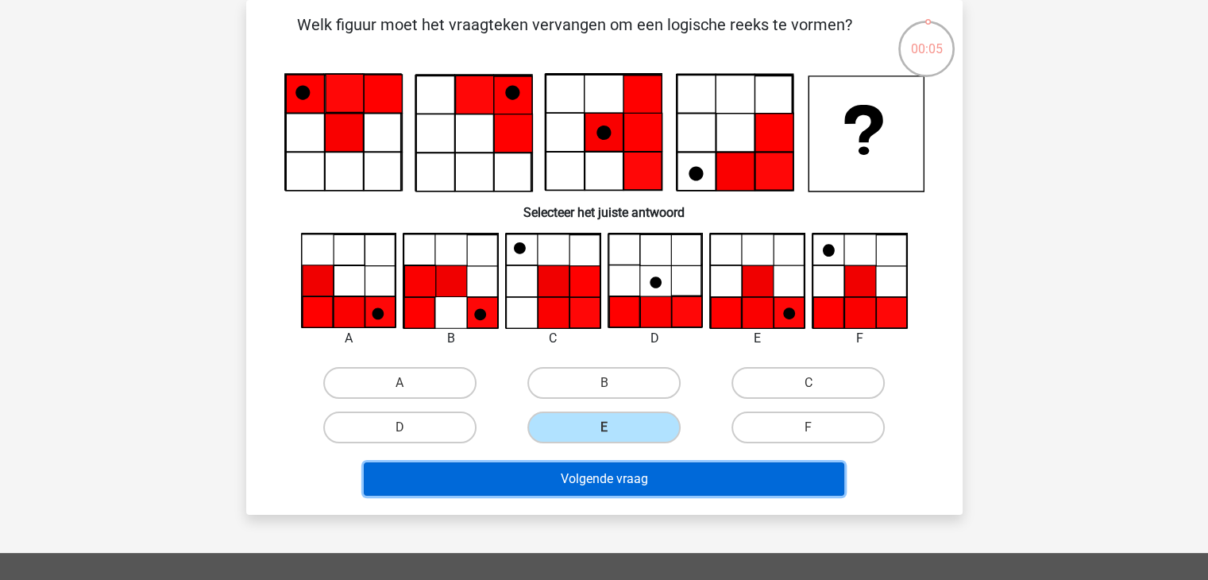
click at [591, 484] on button "Volgende vraag" at bounding box center [604, 478] width 480 height 33
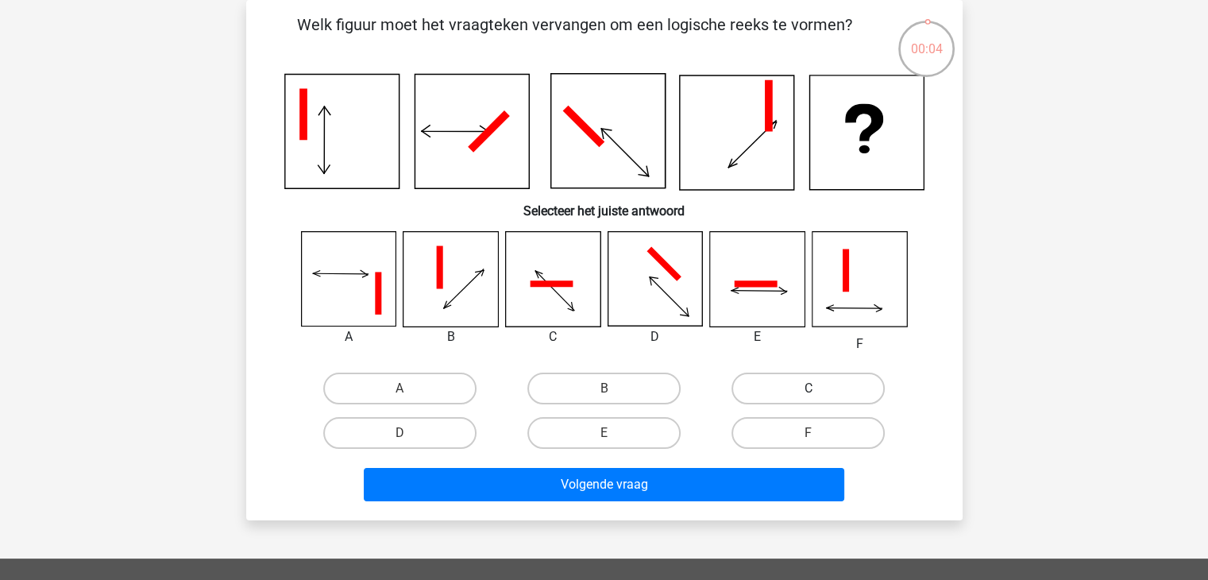
click at [799, 391] on label "C" at bounding box center [807, 388] width 153 height 32
click at [808, 391] on input "C" at bounding box center [813, 393] width 10 height 10
radio input "true"
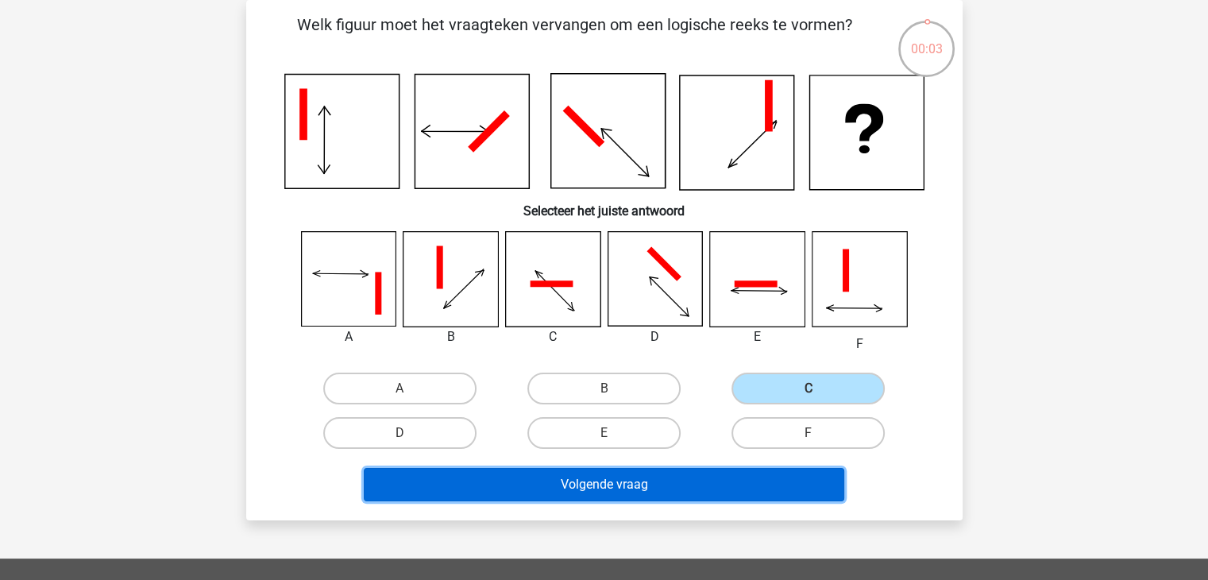
click at [791, 468] on button "Volgende vraag" at bounding box center [604, 484] width 480 height 33
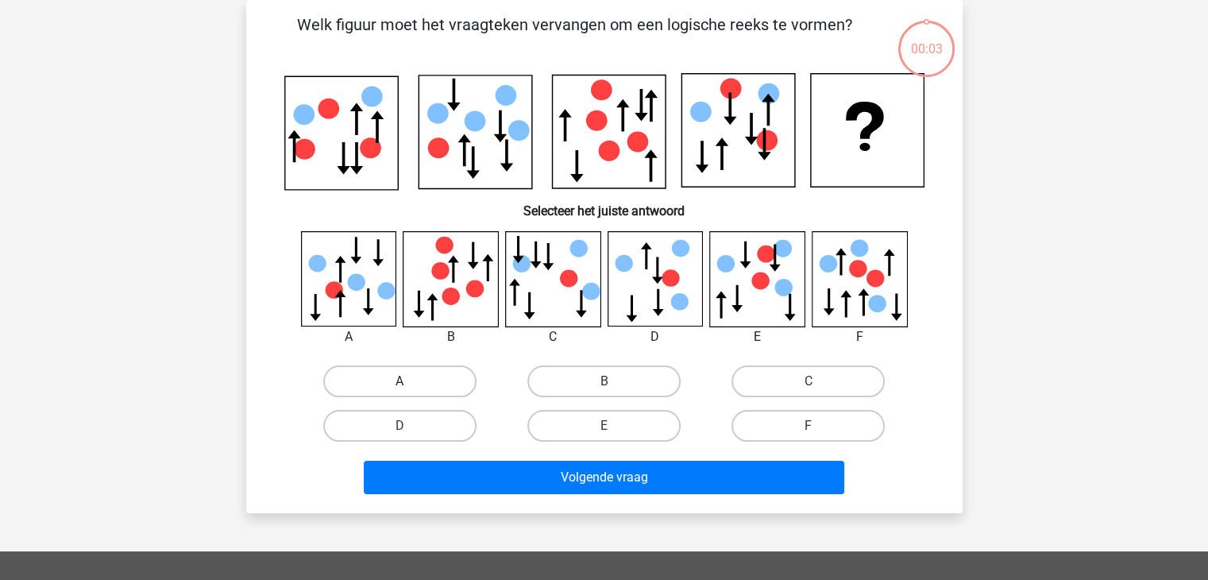
drag, startPoint x: 407, startPoint y: 360, endPoint x: 422, endPoint y: 376, distance: 21.9
click at [410, 364] on div "A" at bounding box center [400, 381] width 204 height 44
drag, startPoint x: 422, startPoint y: 376, endPoint x: 470, endPoint y: 426, distance: 69.7
click at [423, 376] on label "A" at bounding box center [399, 381] width 153 height 32
click at [410, 381] on input "A" at bounding box center [404, 386] width 10 height 10
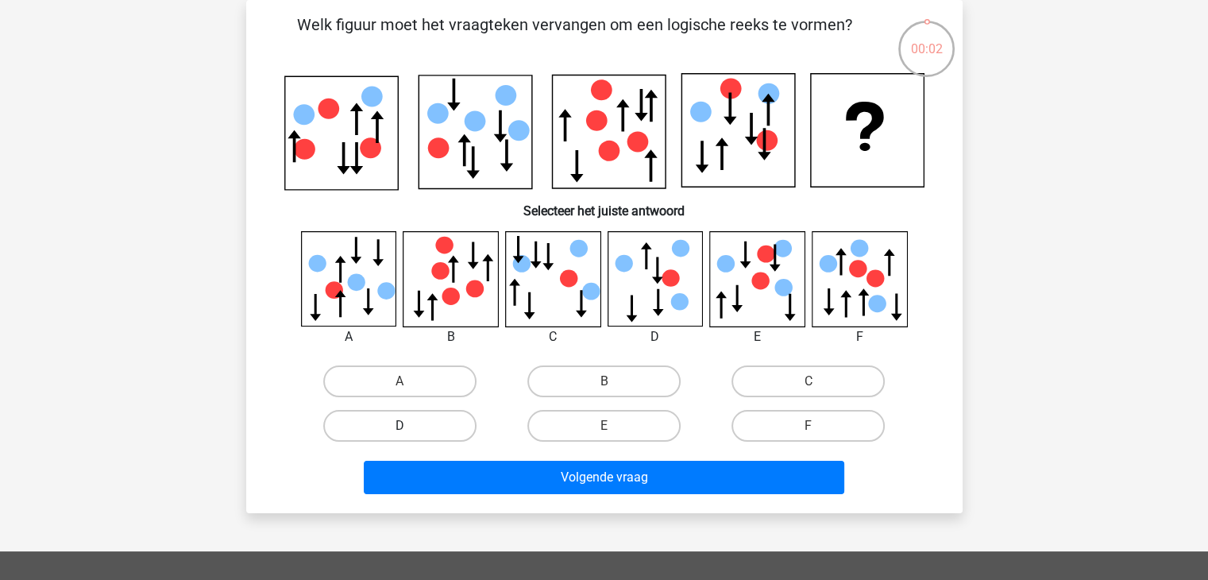
radio input "true"
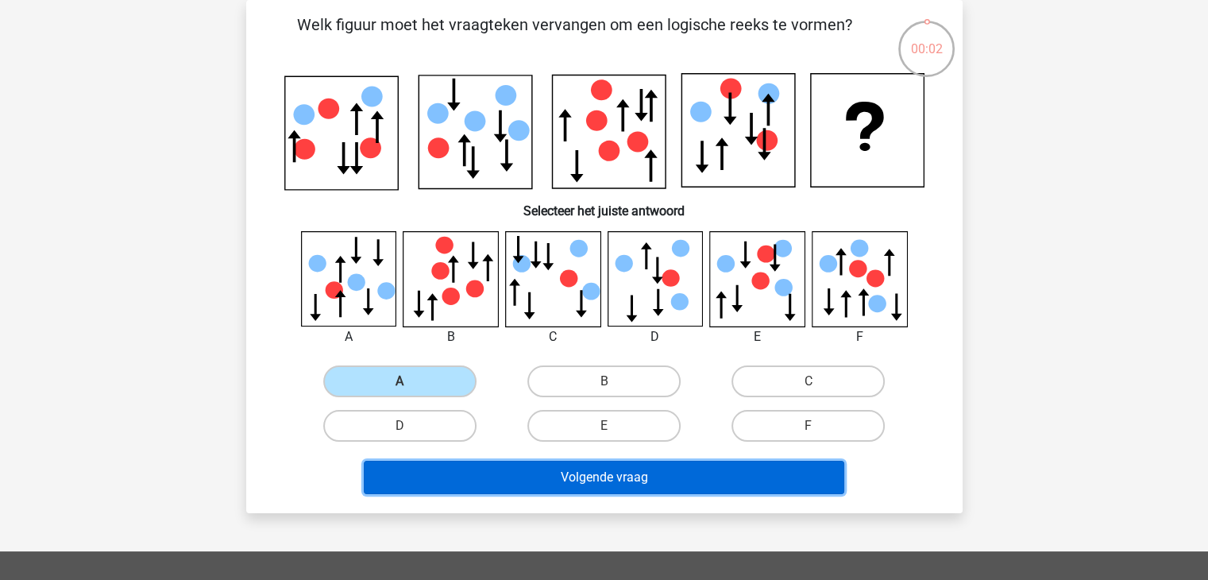
drag, startPoint x: 533, startPoint y: 480, endPoint x: 534, endPoint y: 472, distance: 8.8
click at [531, 477] on button "Volgende vraag" at bounding box center [604, 477] width 480 height 33
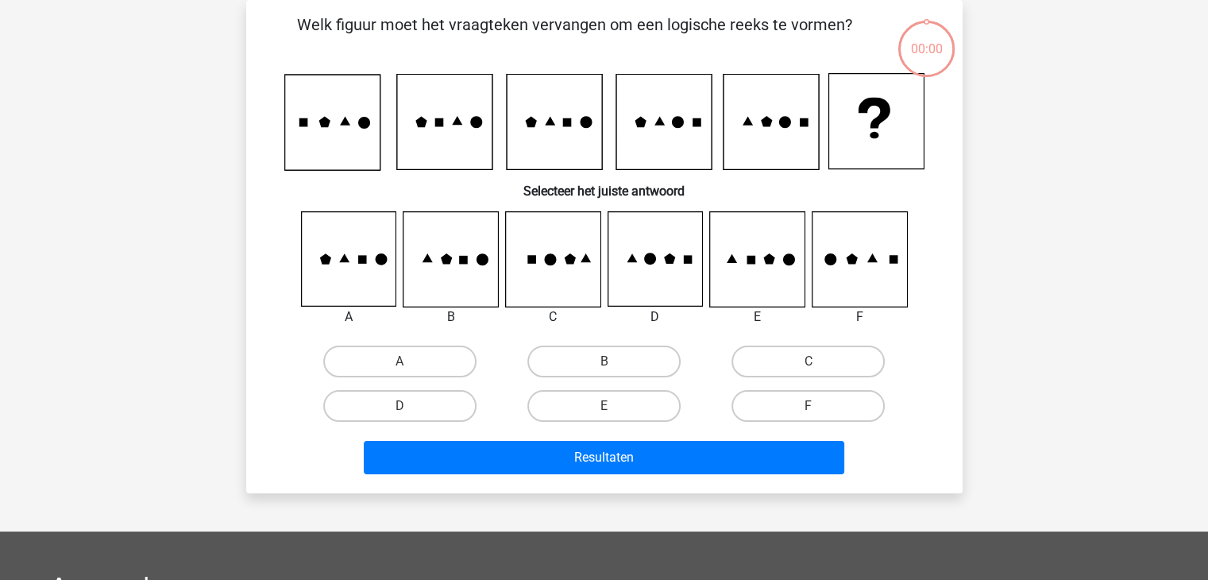
drag, startPoint x: 595, startPoint y: 411, endPoint x: 593, endPoint y: 435, distance: 23.9
click at [593, 426] on div "E" at bounding box center [604, 405] width 204 height 44
